Goal: Information Seeking & Learning: Learn about a topic

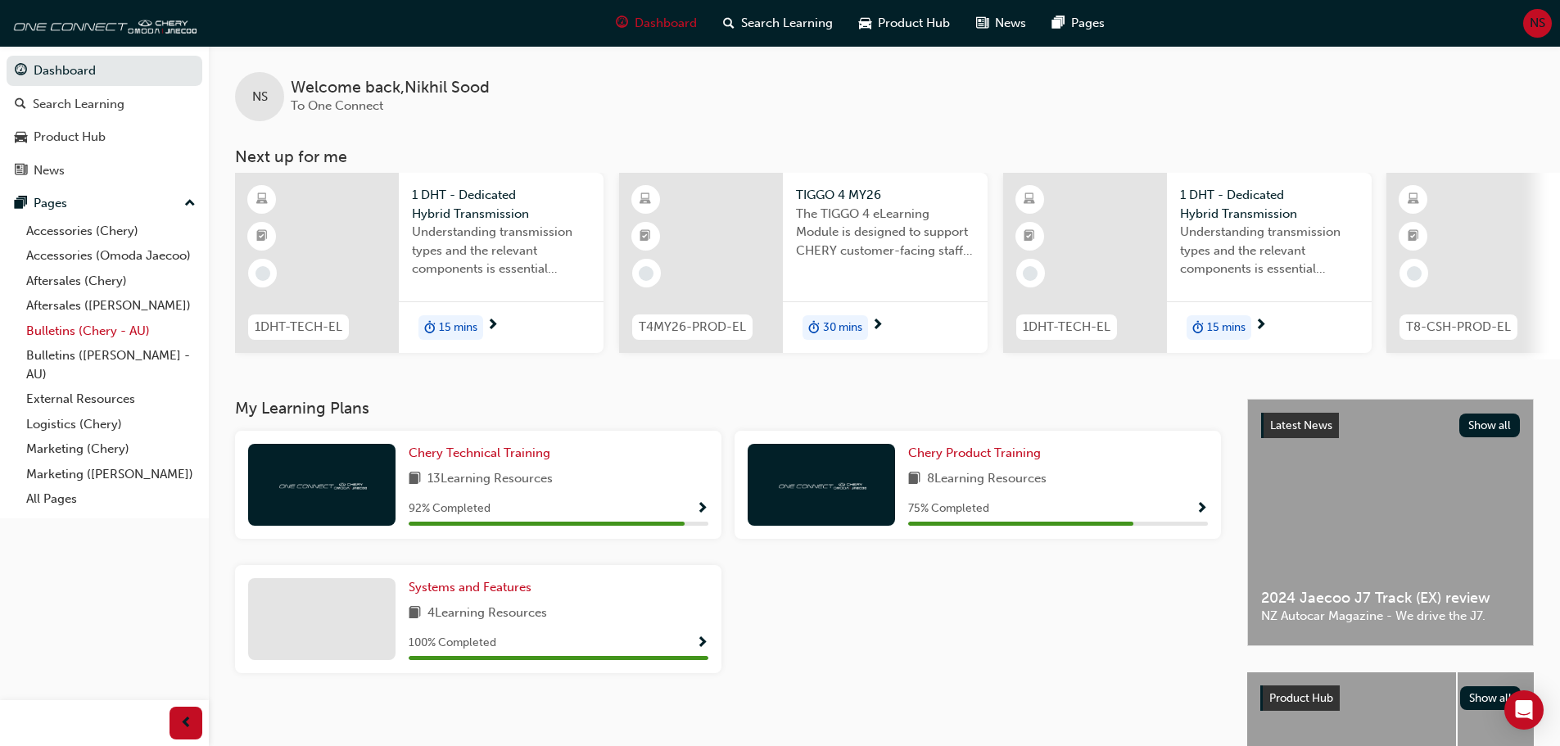
click at [105, 336] on link "Bulletins (Chery - AU)" at bounding box center [111, 331] width 183 height 25
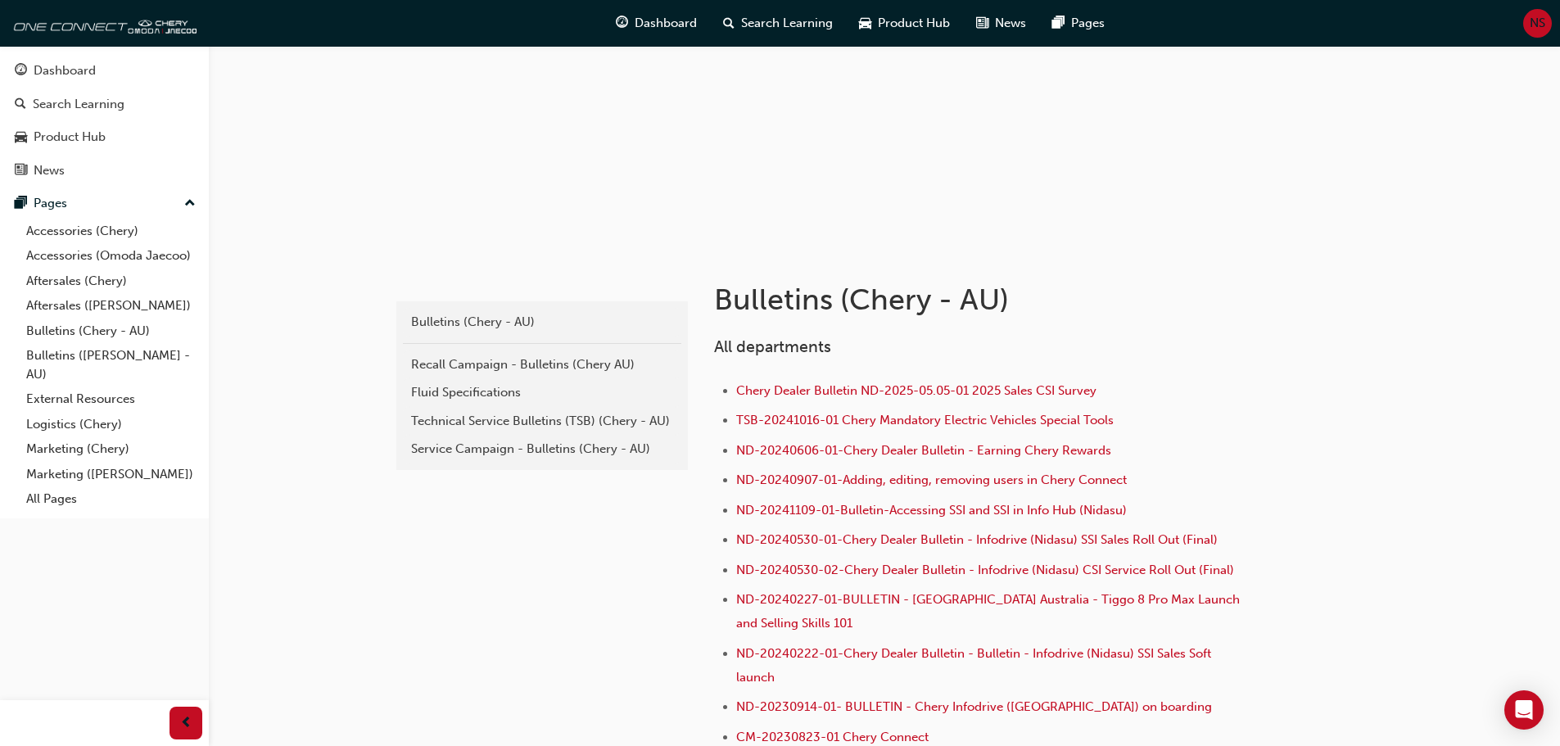
scroll to position [164, 0]
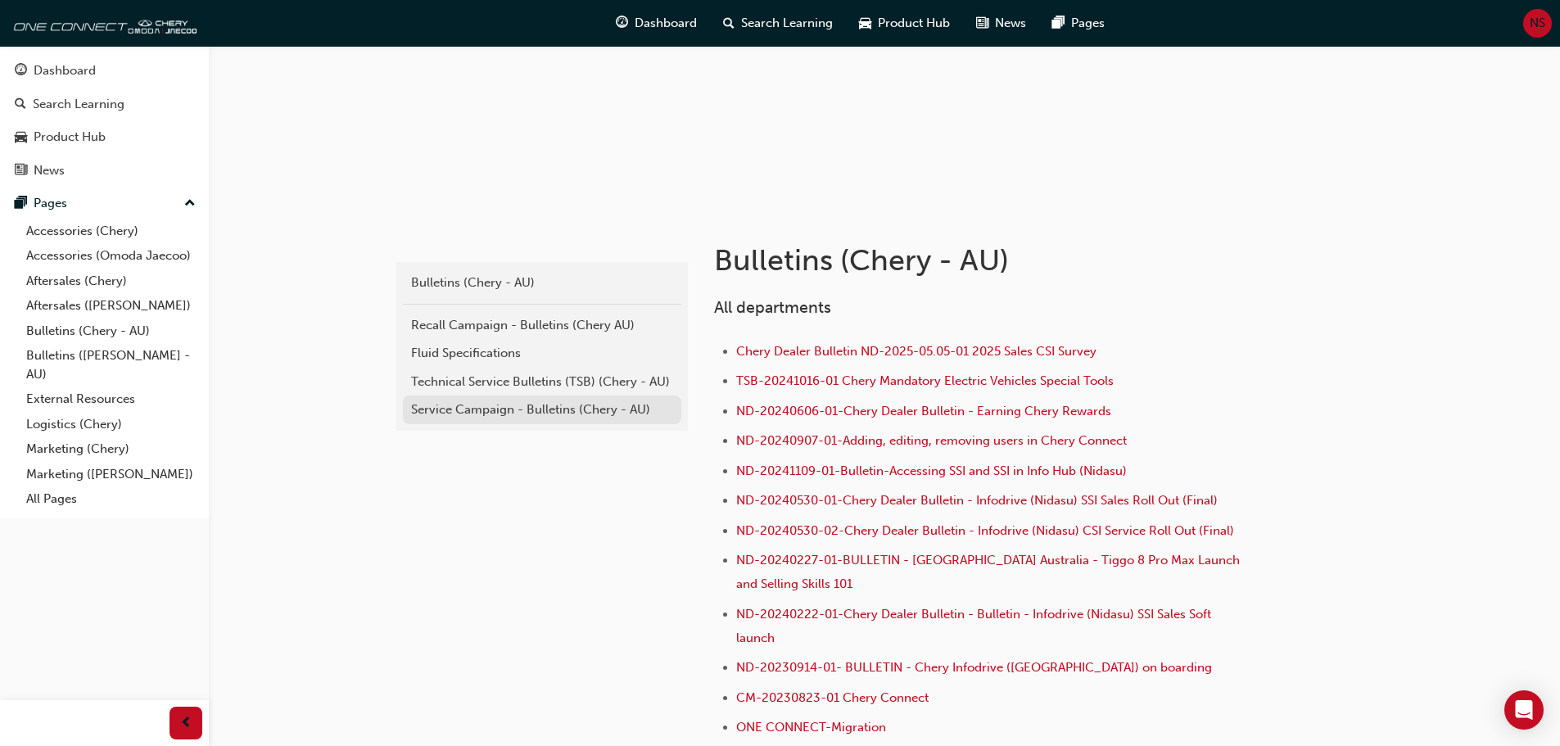
click at [469, 407] on div "Service Campaign - Bulletins (Chery - AU)" at bounding box center [542, 410] width 262 height 19
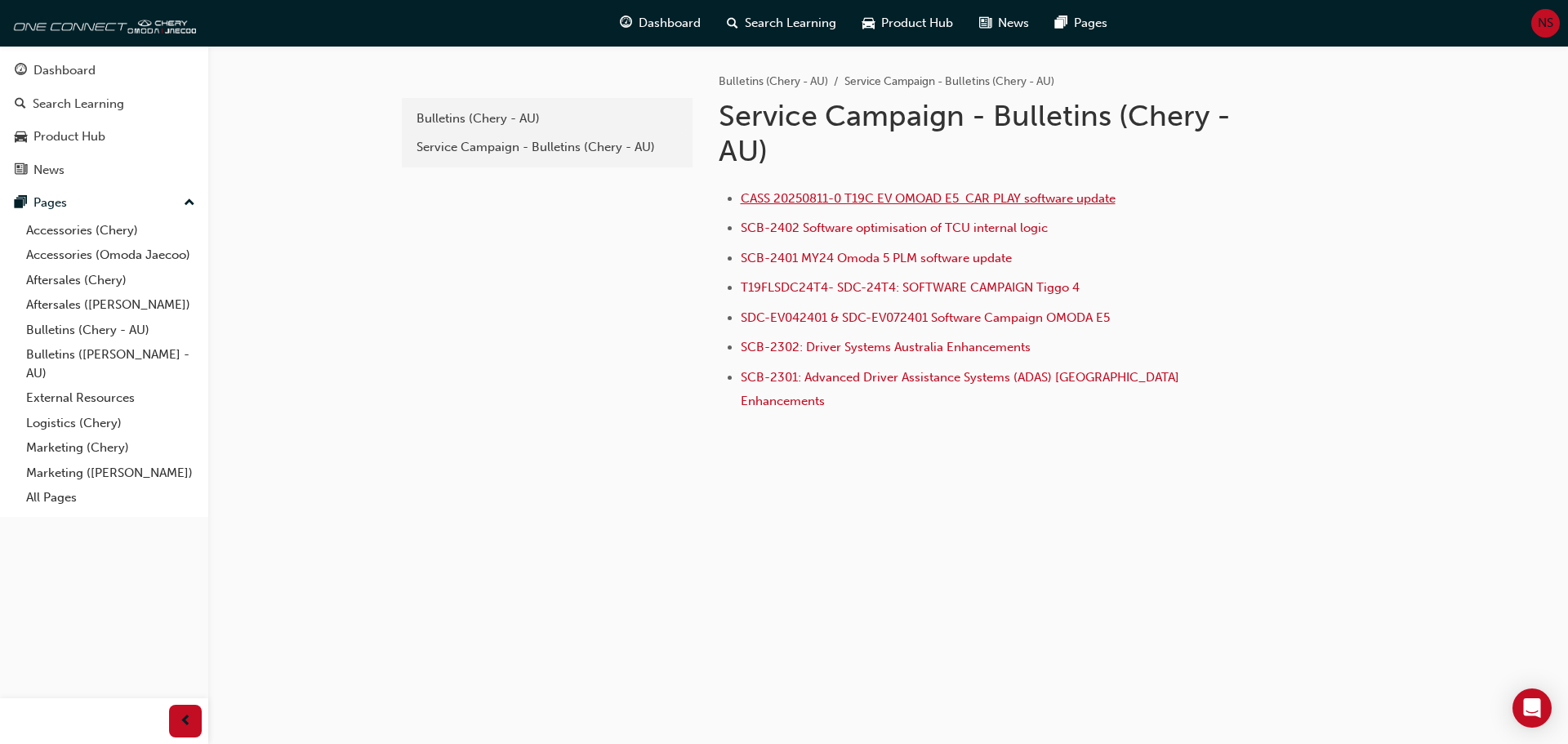
click at [905, 198] on span "CASS 20250811-0 T19C EV OMOAD E5 CAR PLAY software update" at bounding box center [928, 198] width 375 height 15
